Goal: Information Seeking & Learning: Check status

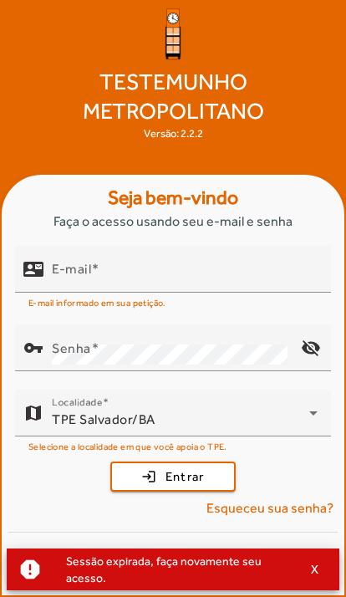
click at [108, 286] on input "E-mail" at bounding box center [185, 276] width 266 height 20
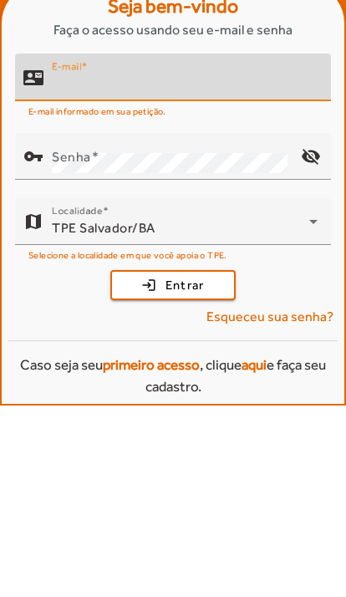
type input "**********"
click at [173, 462] on button "login Entrar" at bounding box center [172, 477] width 125 height 30
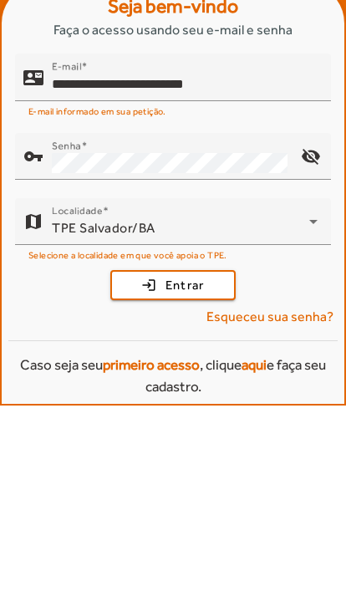
scroll to position [98, 0]
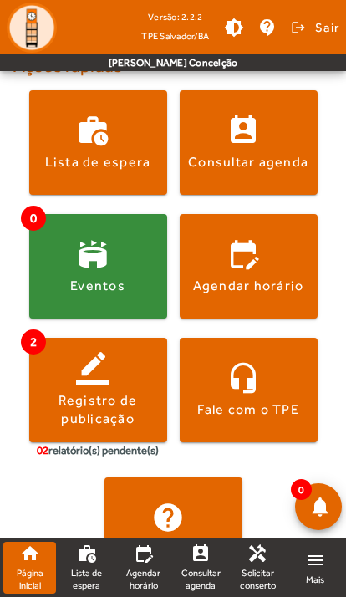
scroll to position [369, 0]
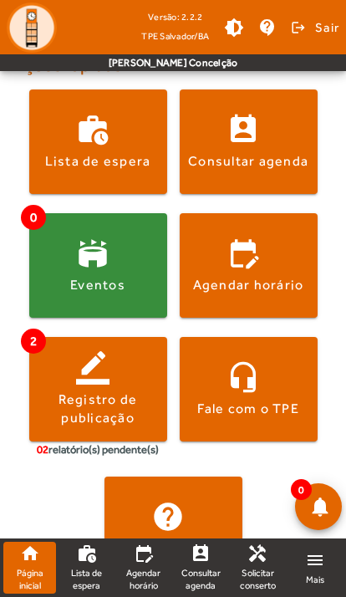
click at [219, 576] on span "Consultar agenda" at bounding box center [200, 579] width 39 height 24
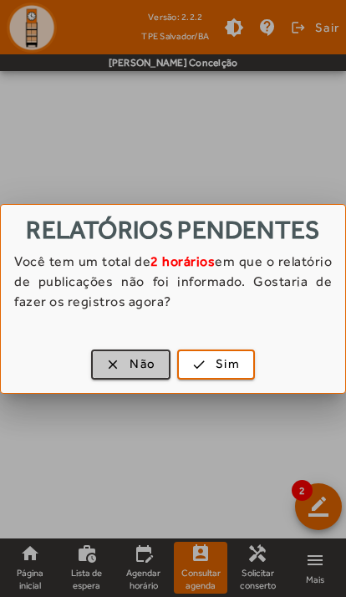
click at [112, 379] on span "button" at bounding box center [131, 365] width 76 height 40
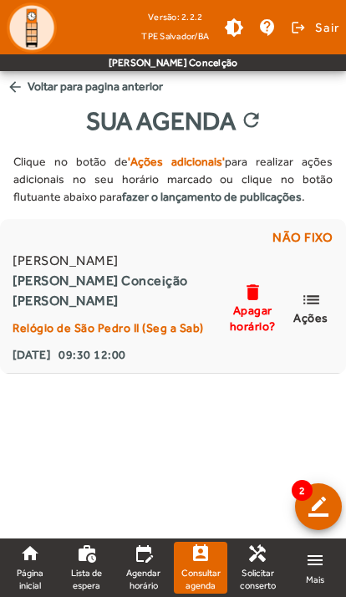
click at [321, 307] on mat-icon "list" at bounding box center [311, 299] width 20 height 21
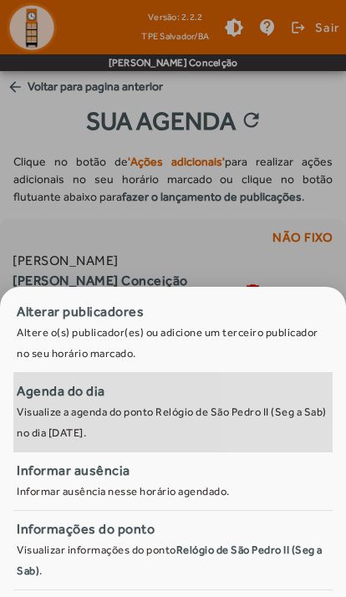
click at [293, 424] on span "Agenda do dia Visualize a agenda do ponto Relógio de São Pedro II (Seg a Sab) n…" at bounding box center [173, 412] width 320 height 62
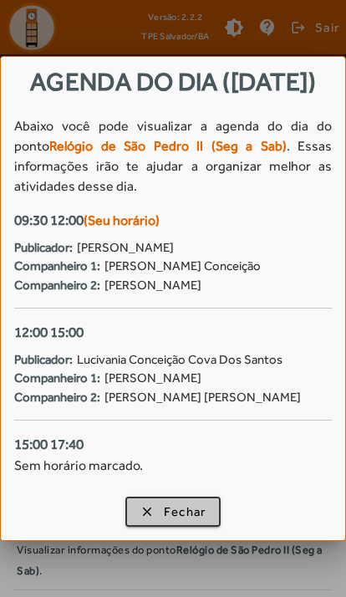
click at [198, 519] on span "Fechar" at bounding box center [185, 512] width 43 height 19
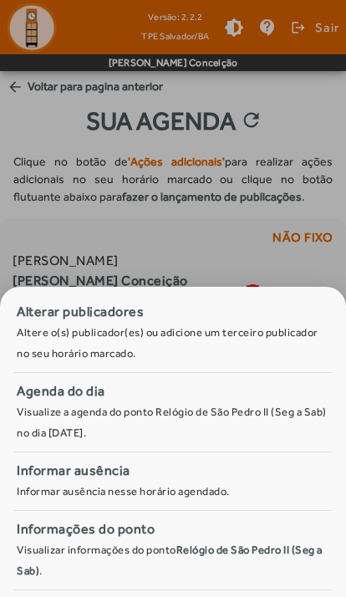
click at [91, 225] on div at bounding box center [173, 298] width 346 height 597
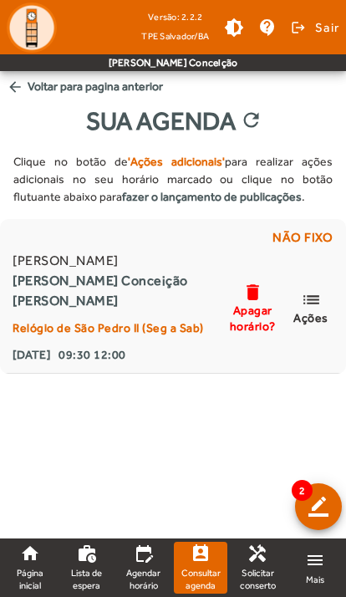
click at [26, 568] on span "Página inicial" at bounding box center [29, 579] width 39 height 24
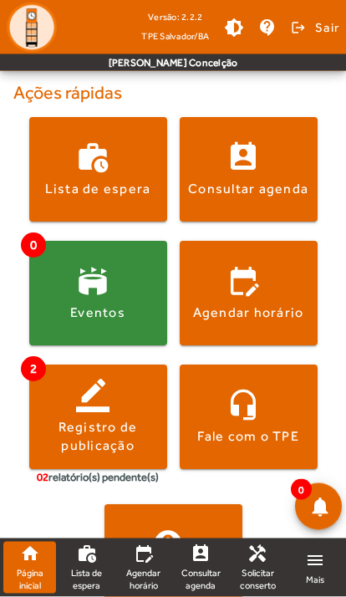
scroll to position [340, 0]
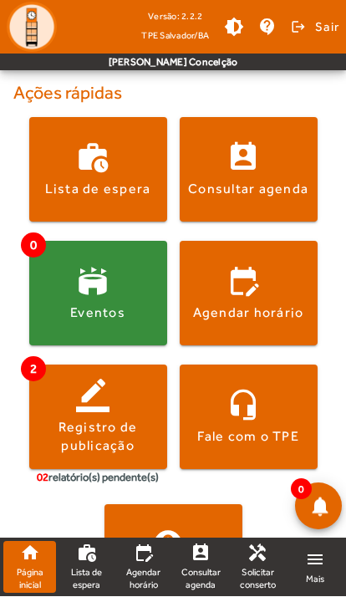
click at [133, 308] on span at bounding box center [98, 294] width 138 height 40
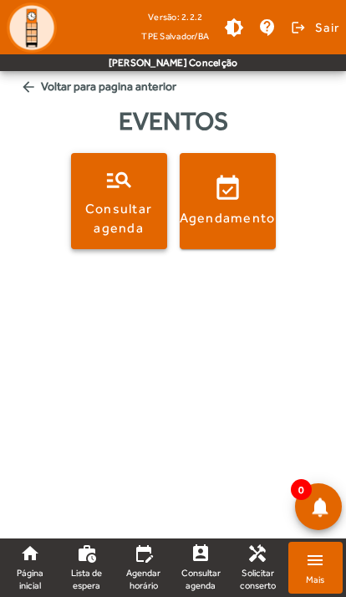
click at [131, 217] on div "Consultar agenda" at bounding box center [119, 219] width 90 height 38
